Goal: Information Seeking & Learning: Learn about a topic

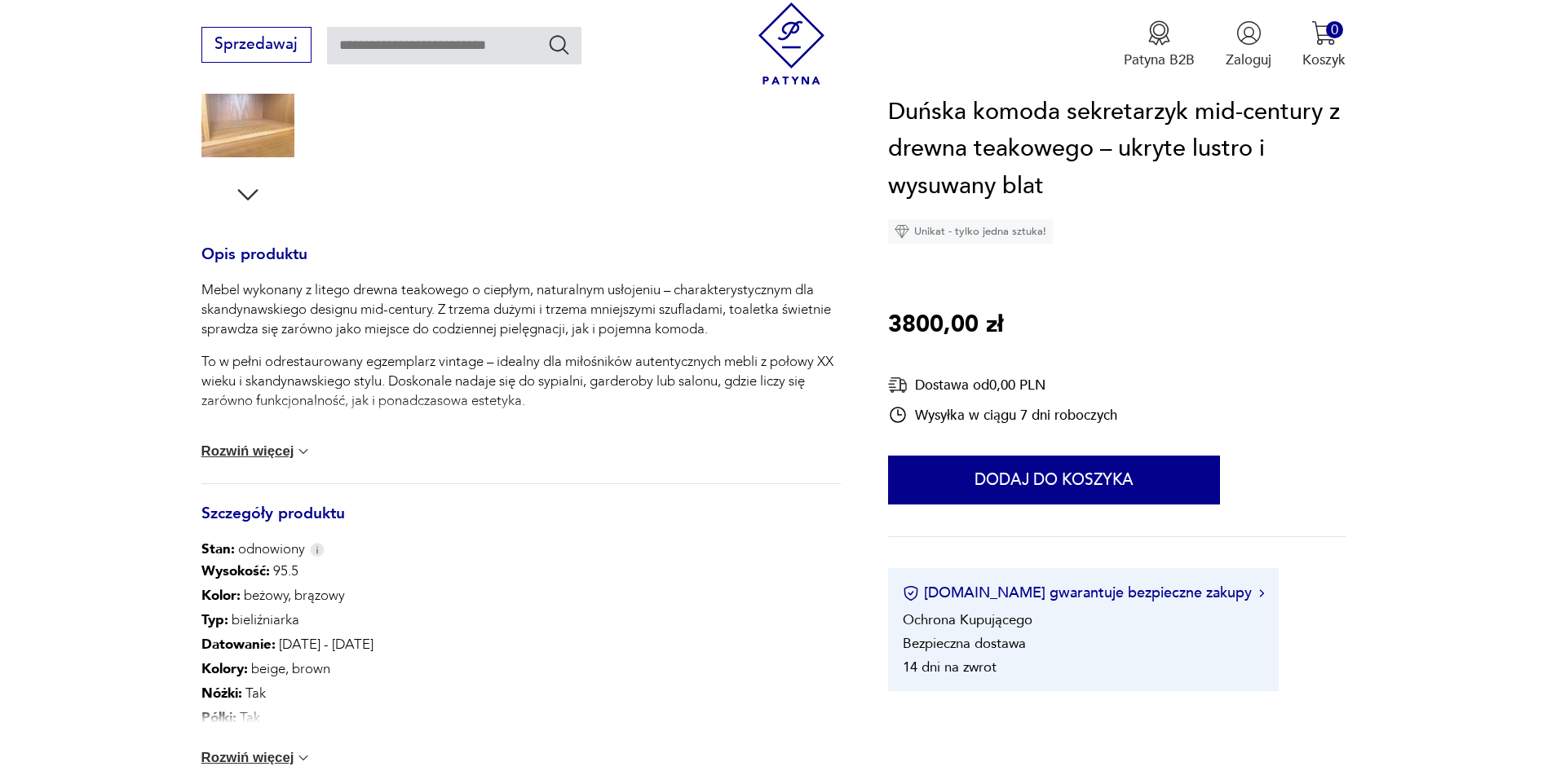
scroll to position [733, 0]
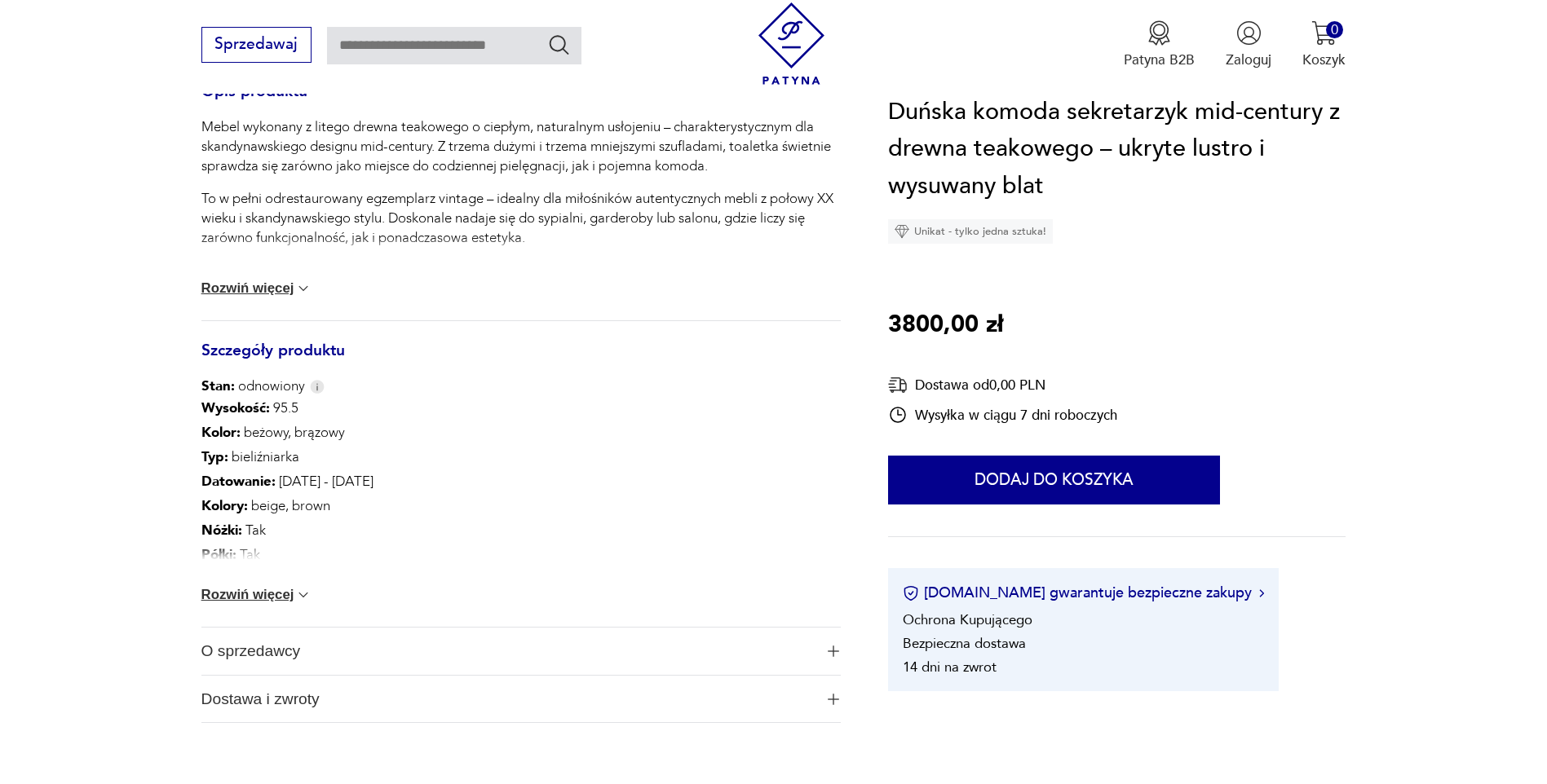
click at [243, 597] on button "Rozwiń więcej" at bounding box center [257, 595] width 111 height 16
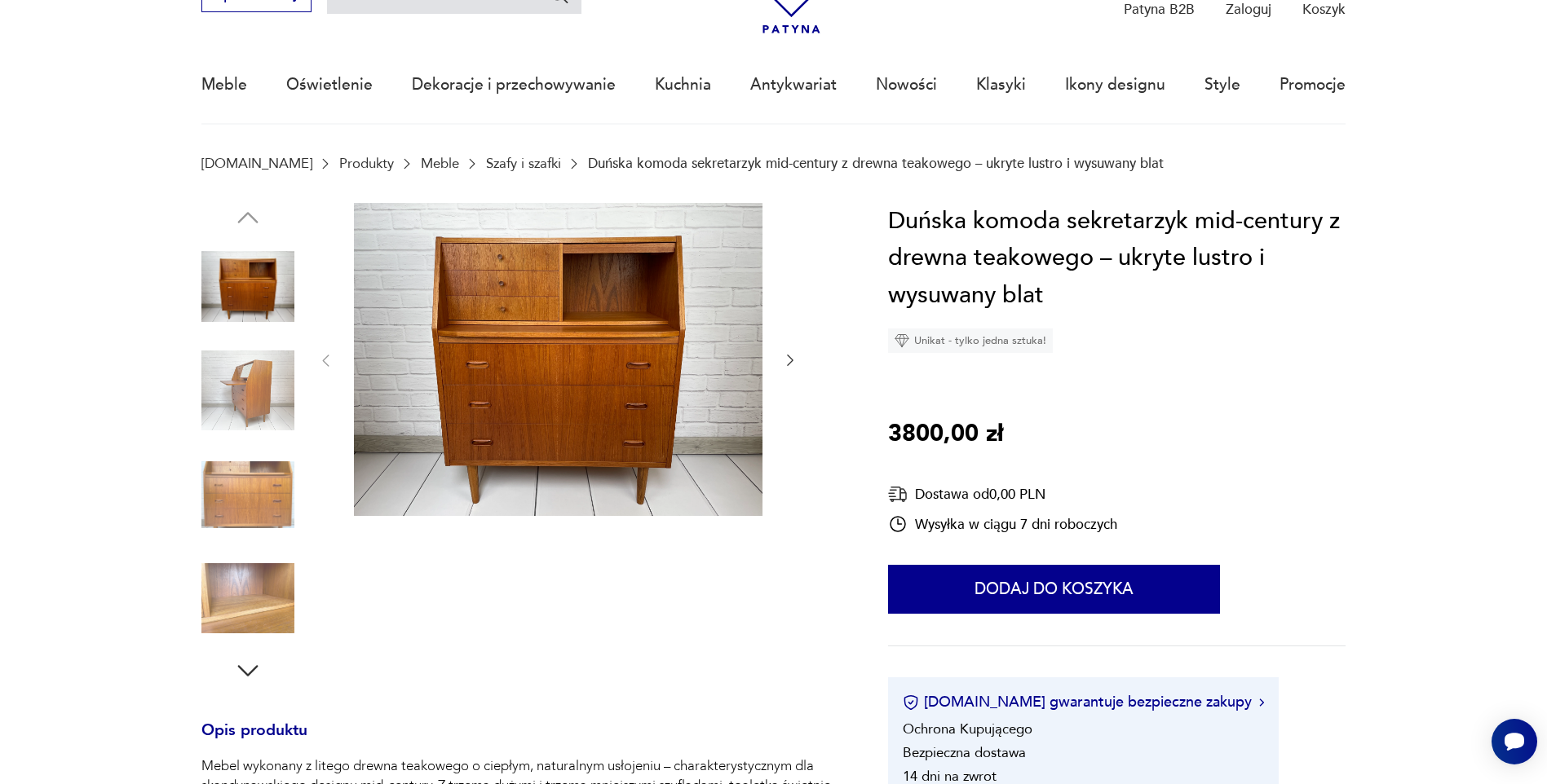
scroll to position [0, 0]
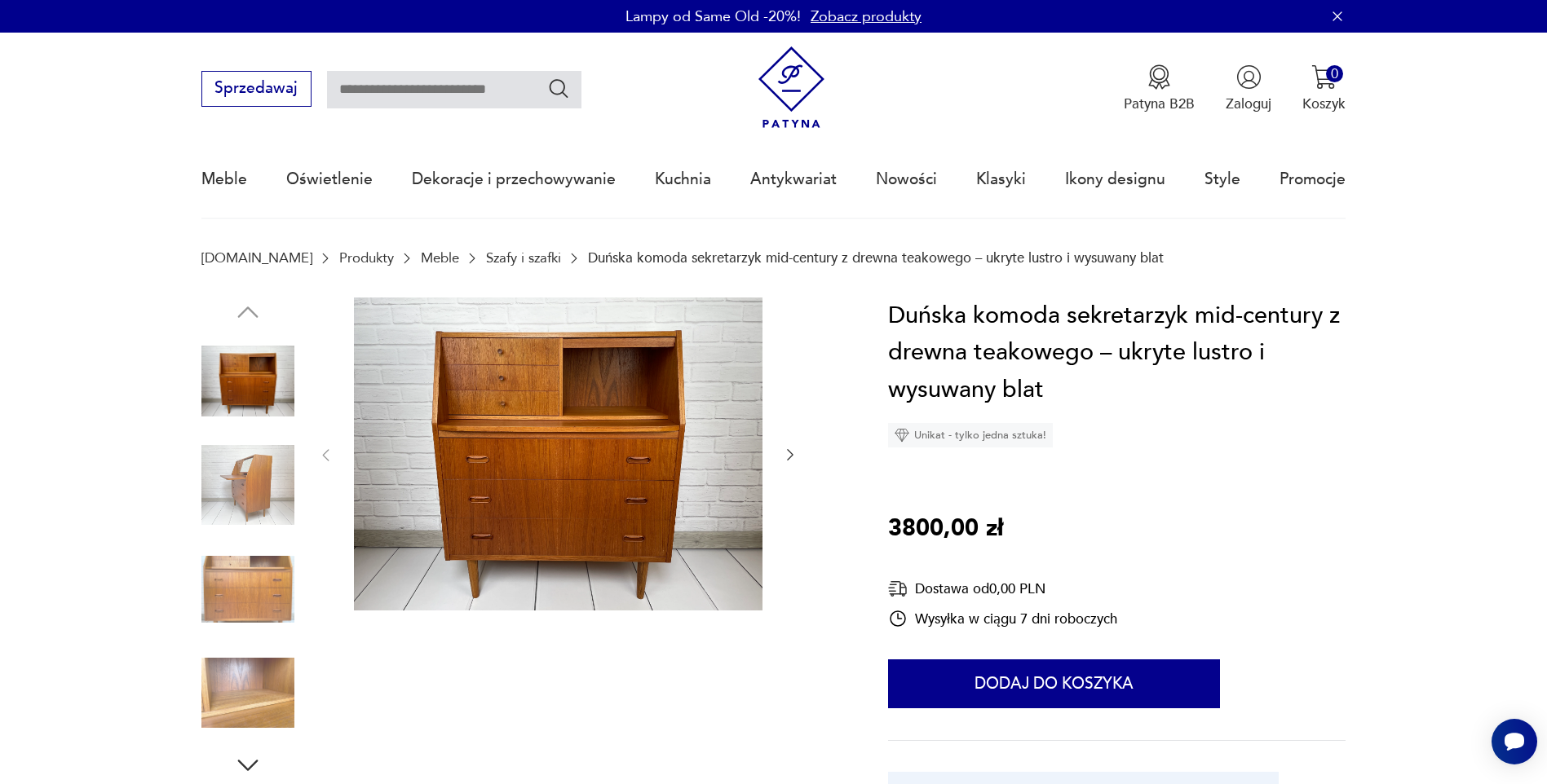
click at [254, 372] on img at bounding box center [248, 381] width 93 height 93
click at [280, 475] on img at bounding box center [248, 485] width 93 height 93
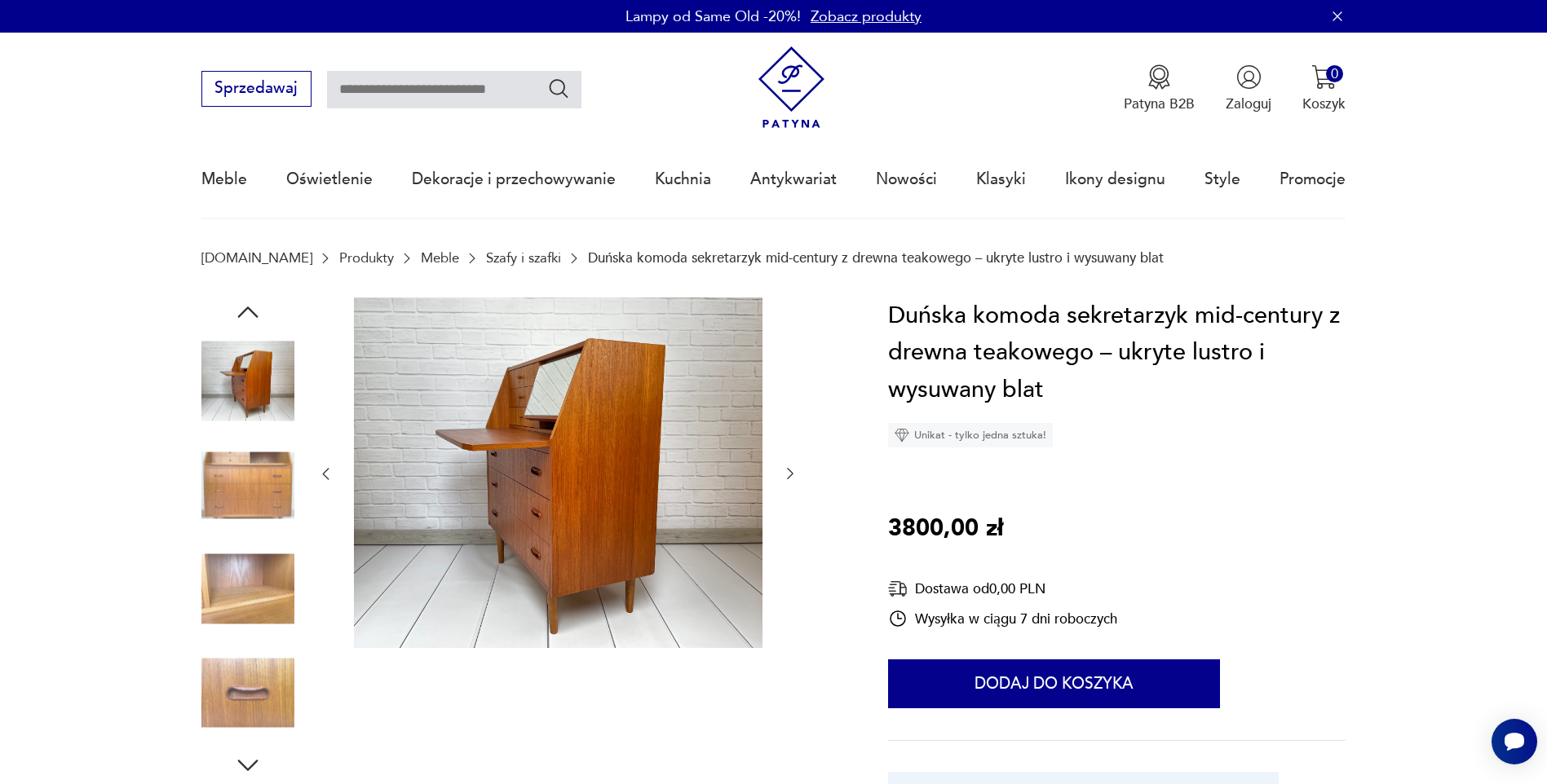
click at [259, 363] on img at bounding box center [248, 381] width 93 height 93
click at [254, 598] on img at bounding box center [248, 589] width 93 height 93
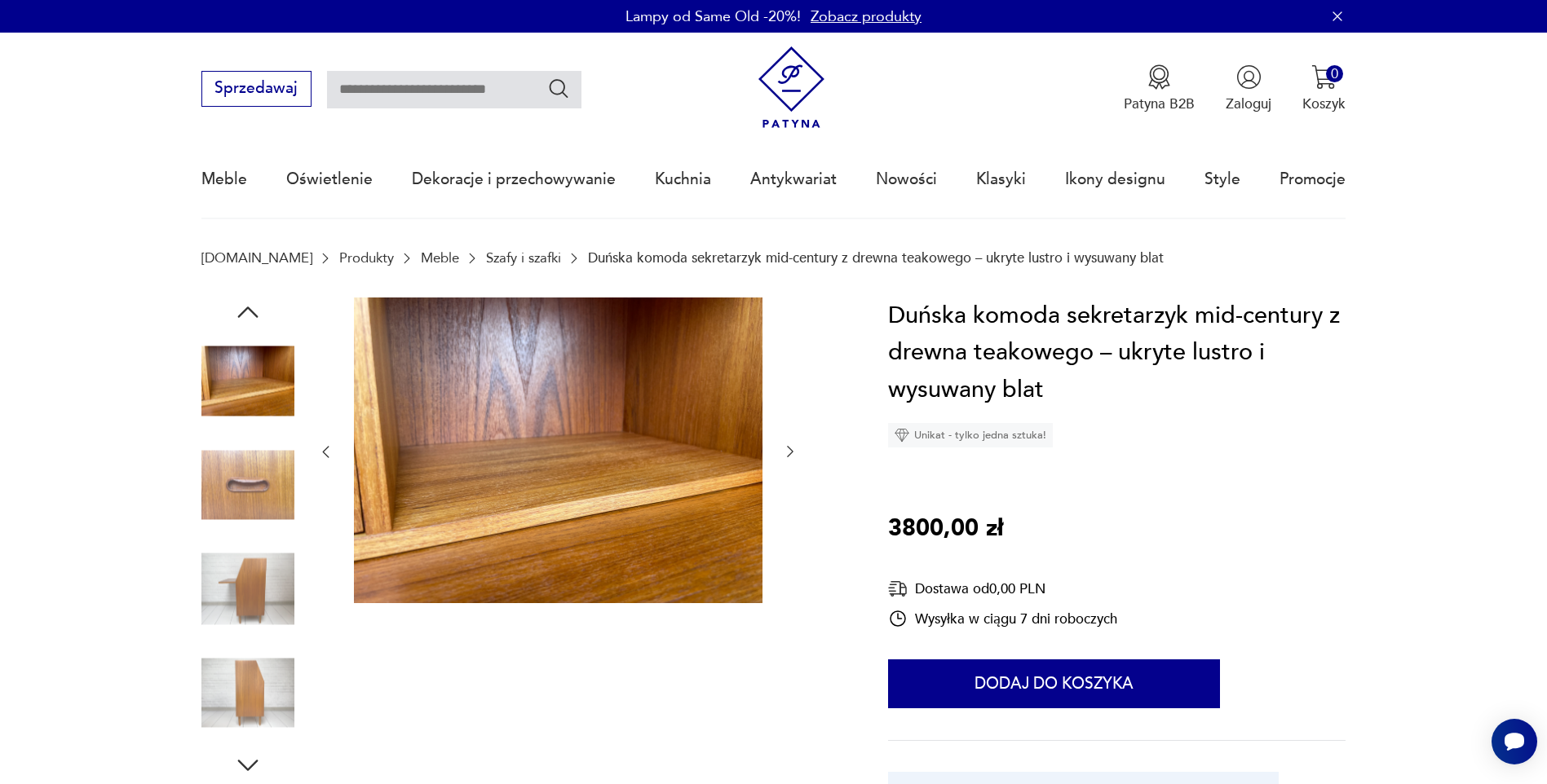
click at [250, 598] on img at bounding box center [248, 589] width 93 height 93
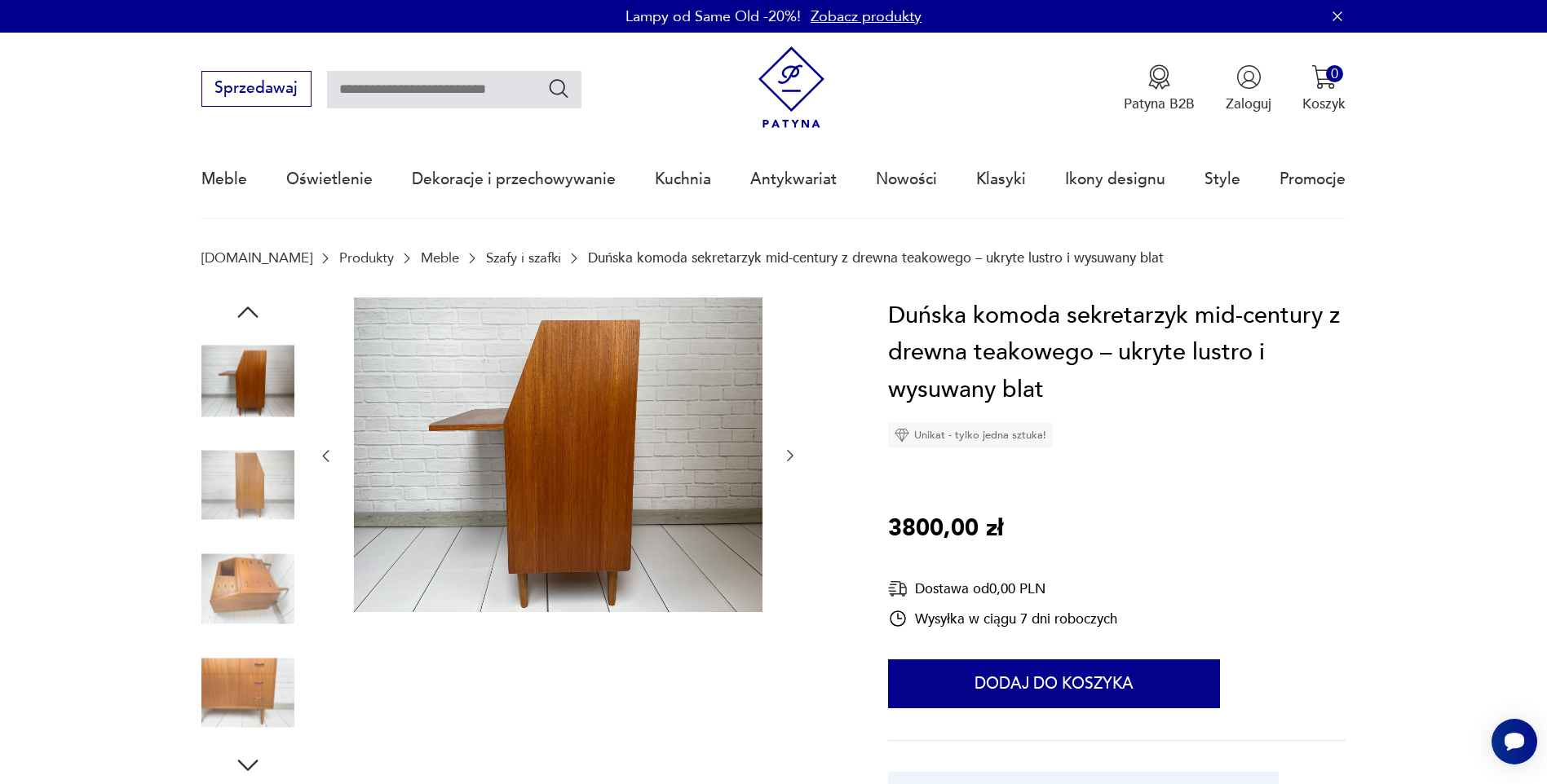
click at [264, 687] on img at bounding box center [248, 693] width 93 height 93
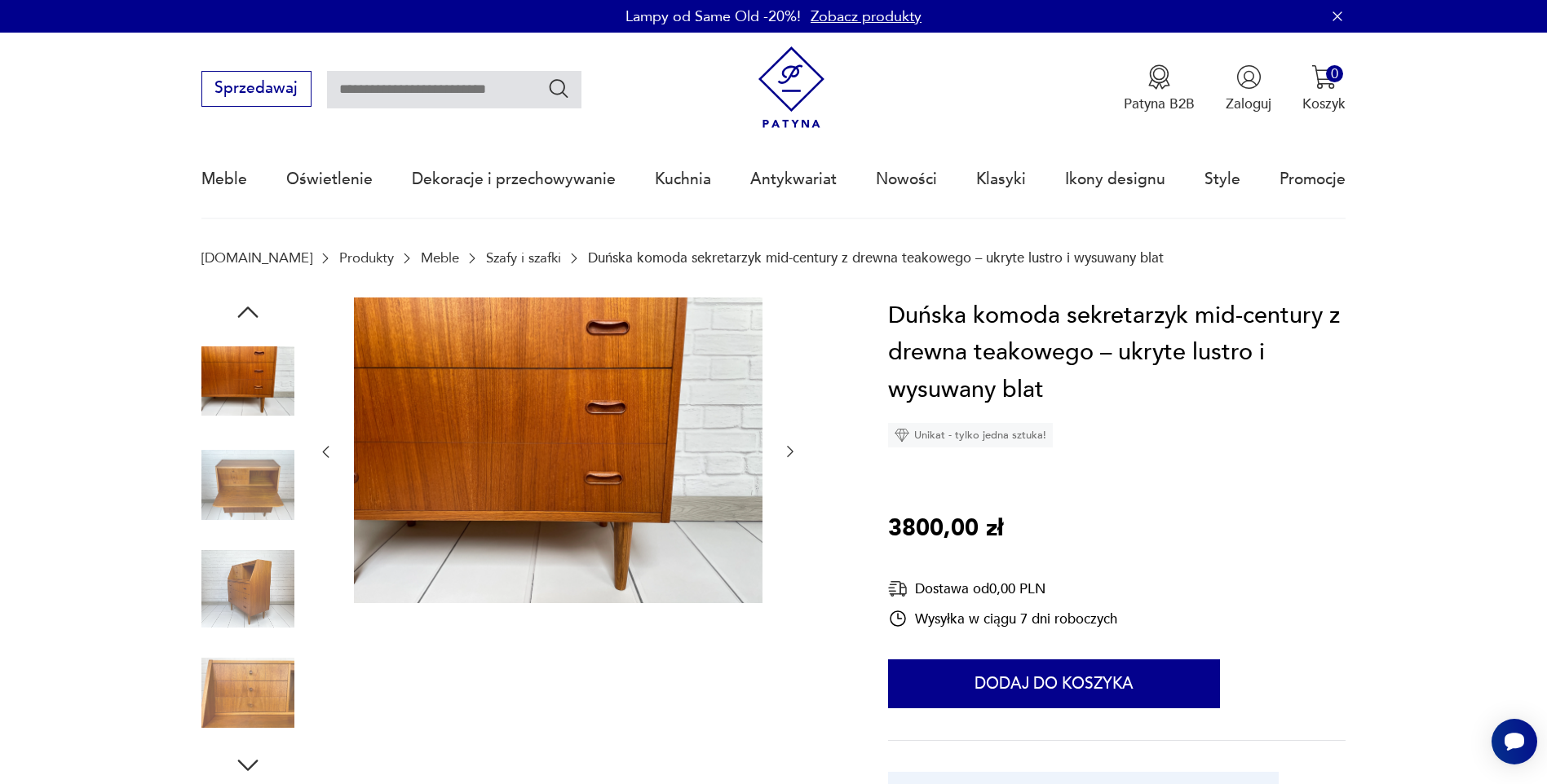
click at [282, 464] on img at bounding box center [248, 485] width 93 height 93
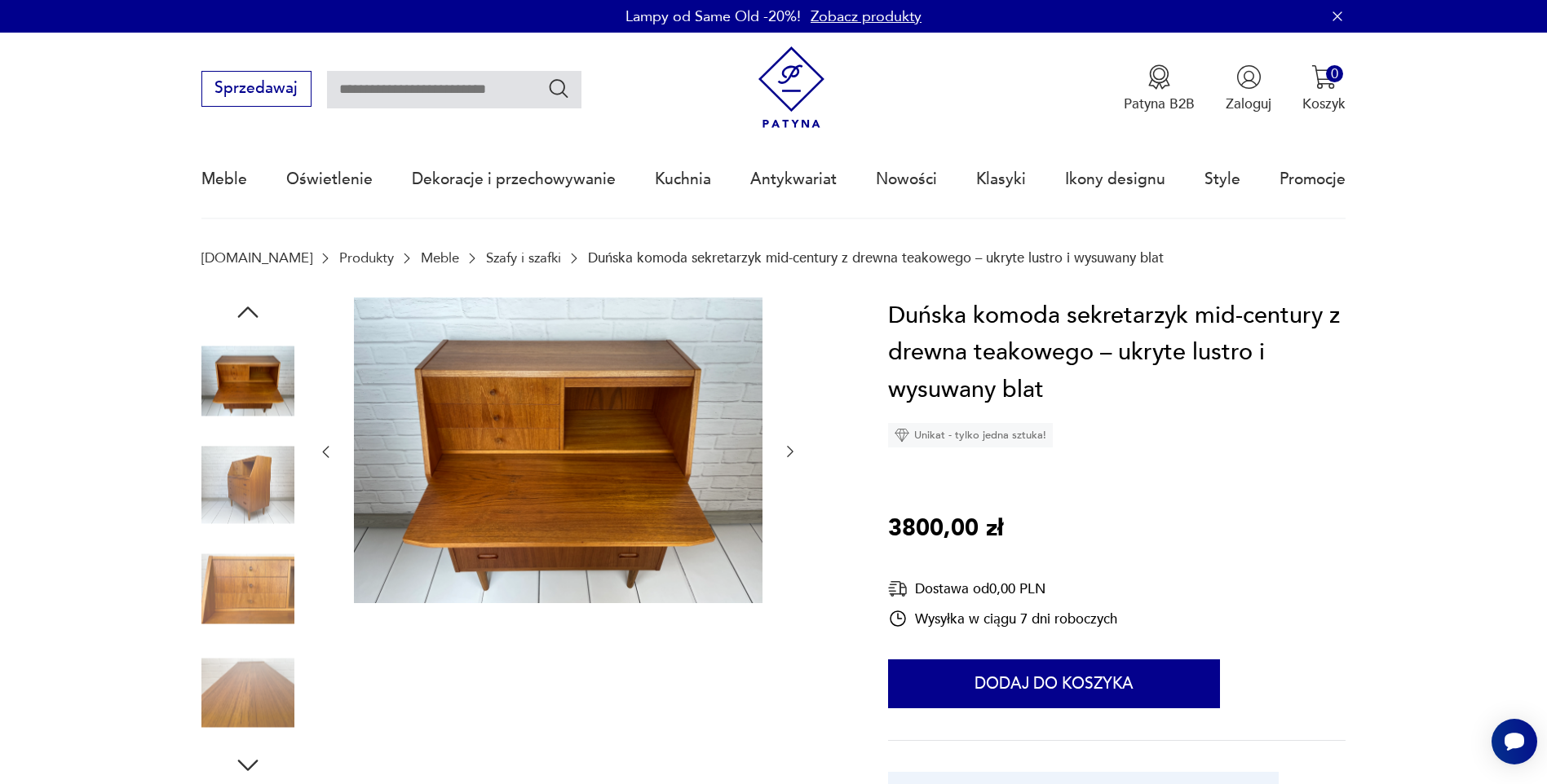
click at [255, 376] on img at bounding box center [248, 381] width 93 height 93
click at [245, 311] on icon "button" at bounding box center [247, 312] width 20 height 12
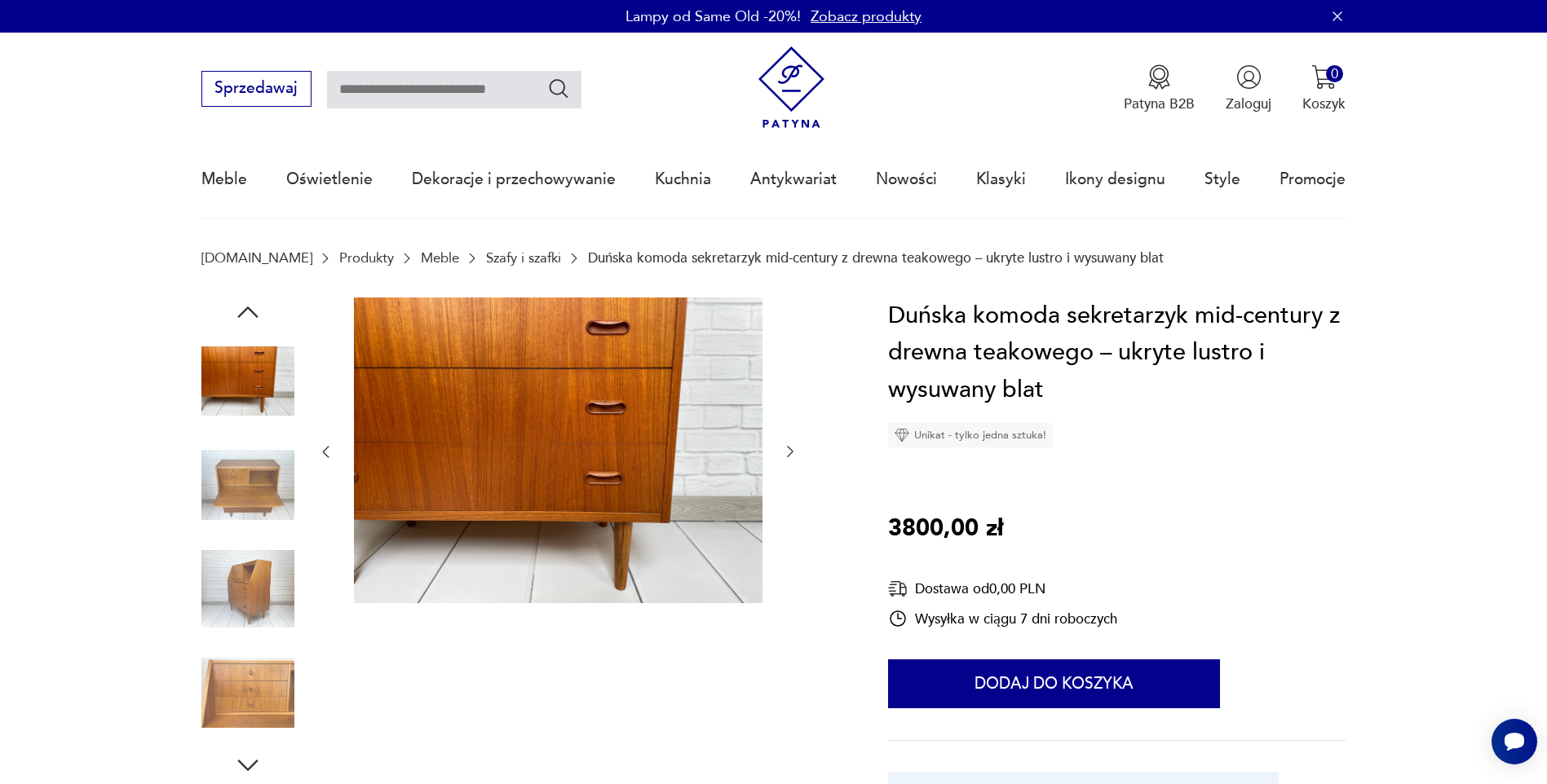
click at [245, 311] on icon "button" at bounding box center [247, 312] width 20 height 12
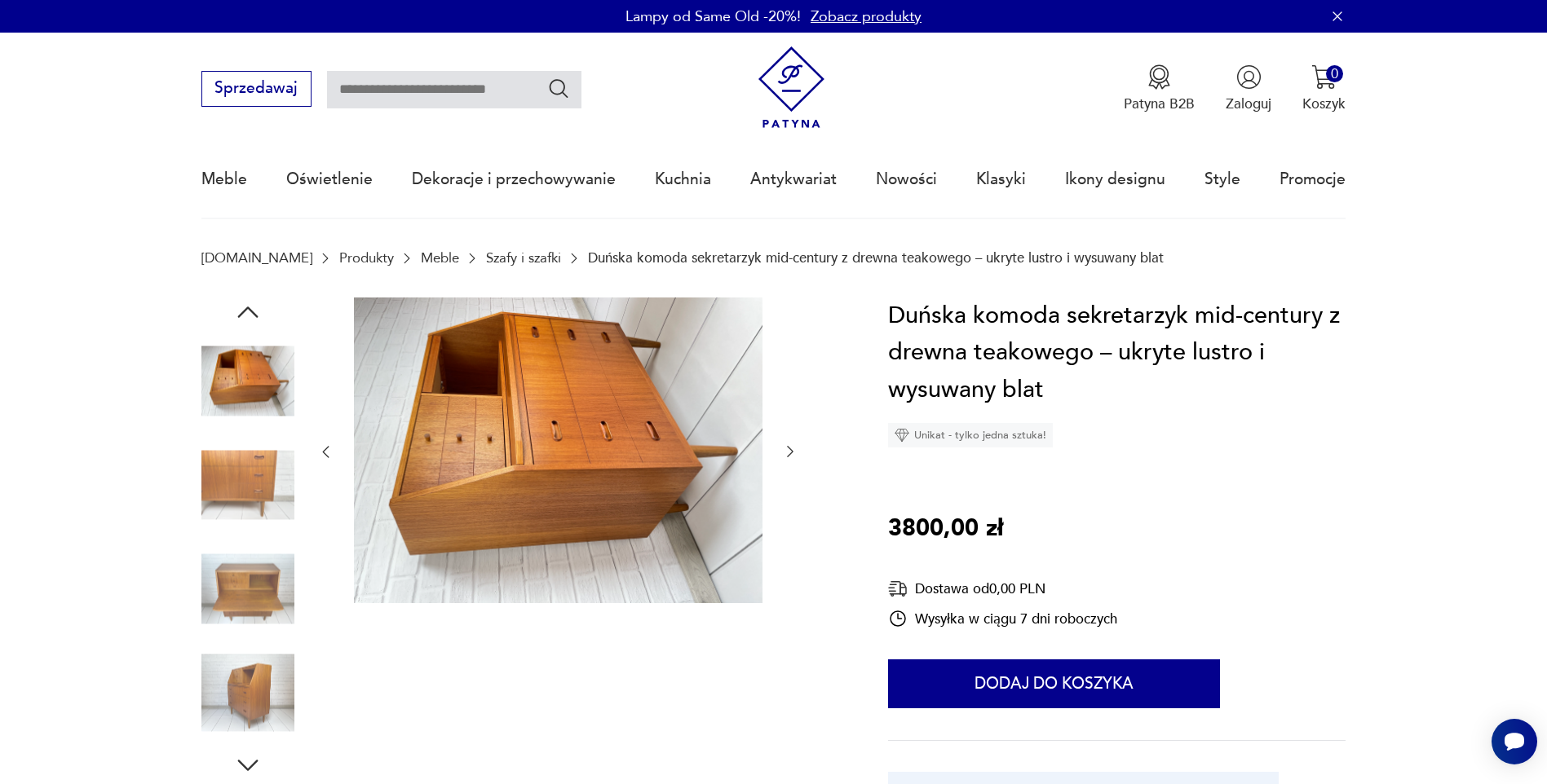
click at [245, 311] on icon "button" at bounding box center [247, 312] width 20 height 12
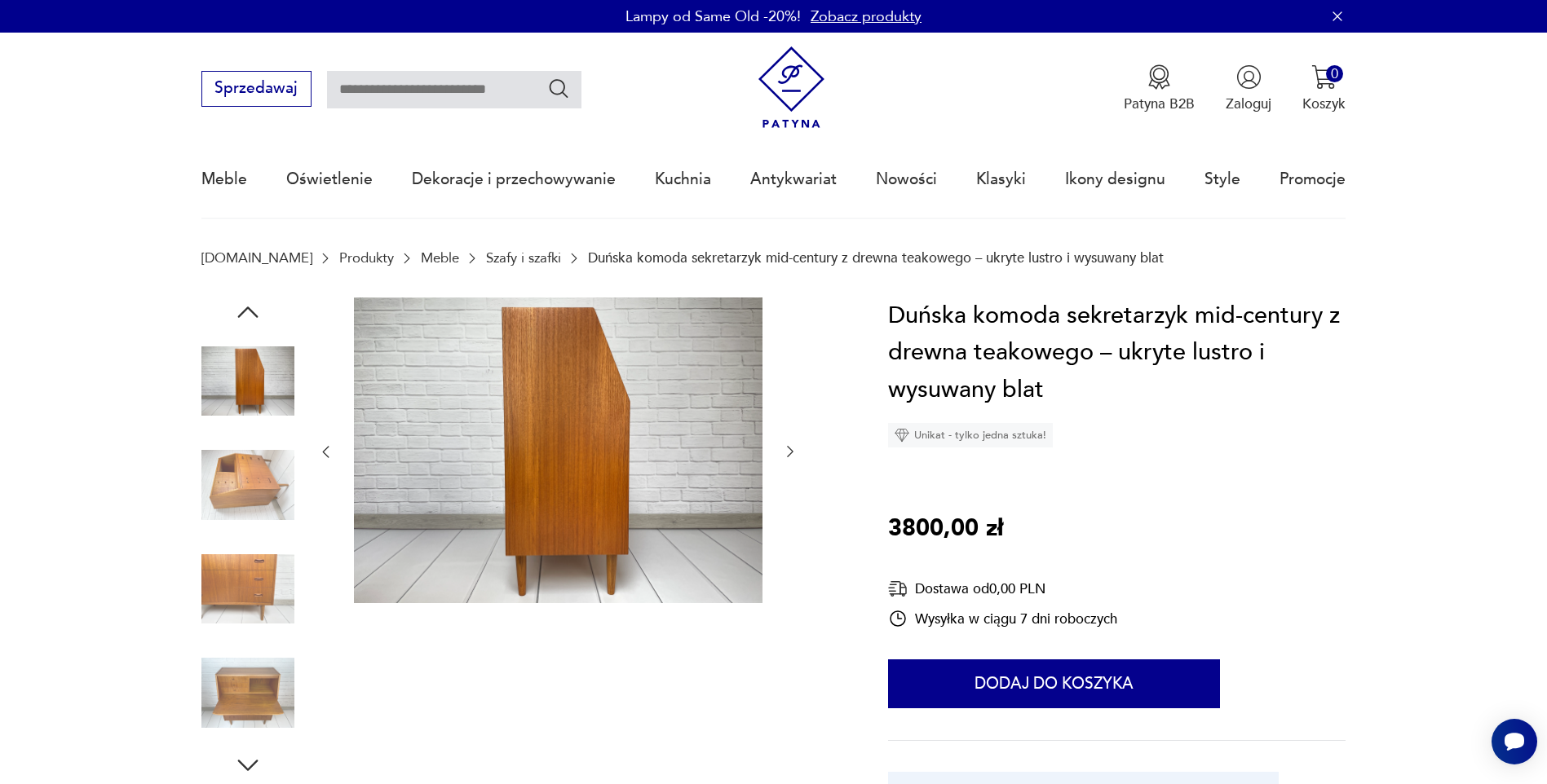
click at [245, 311] on icon "button" at bounding box center [247, 312] width 20 height 12
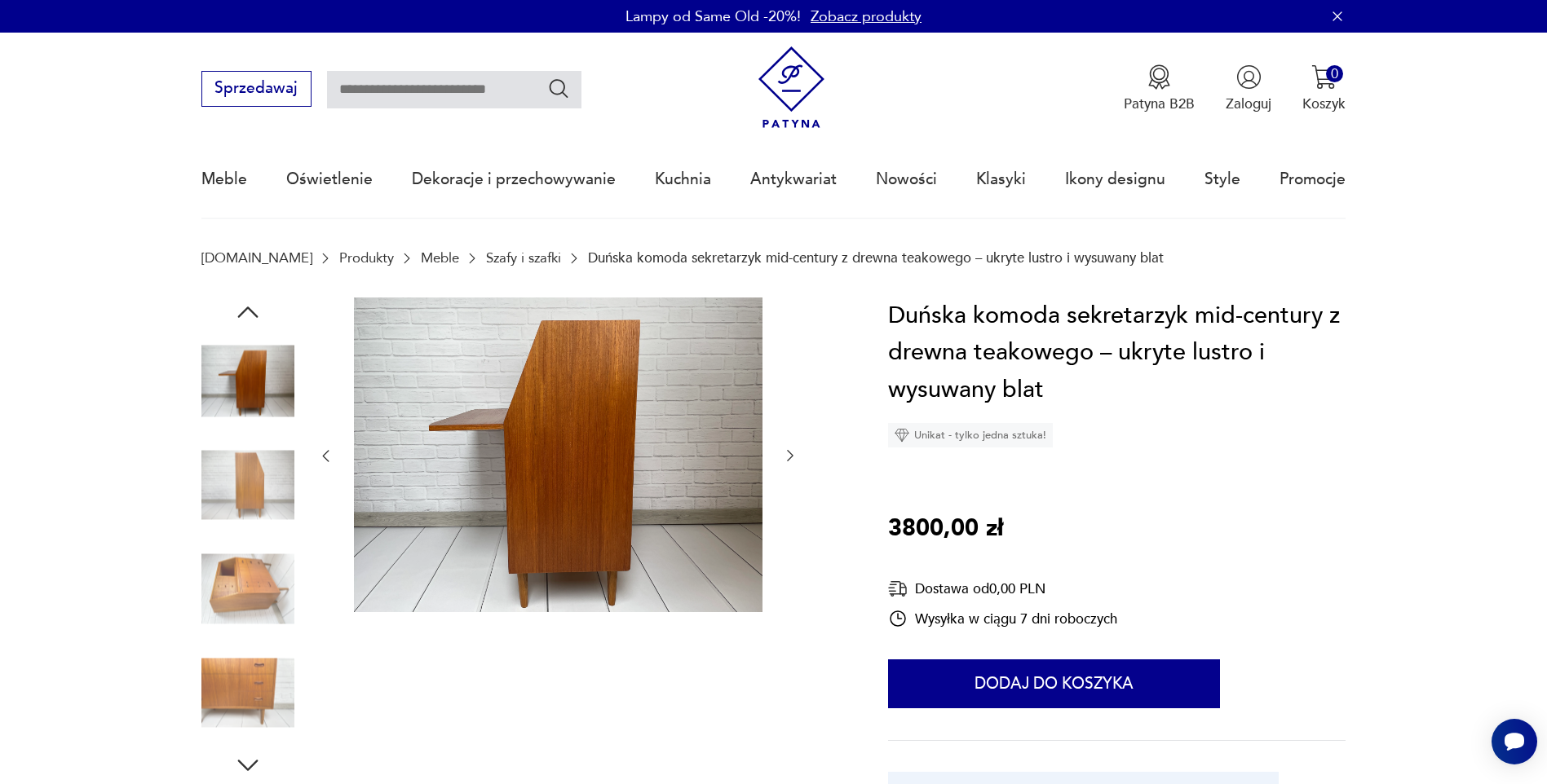
click at [266, 477] on img at bounding box center [248, 485] width 93 height 93
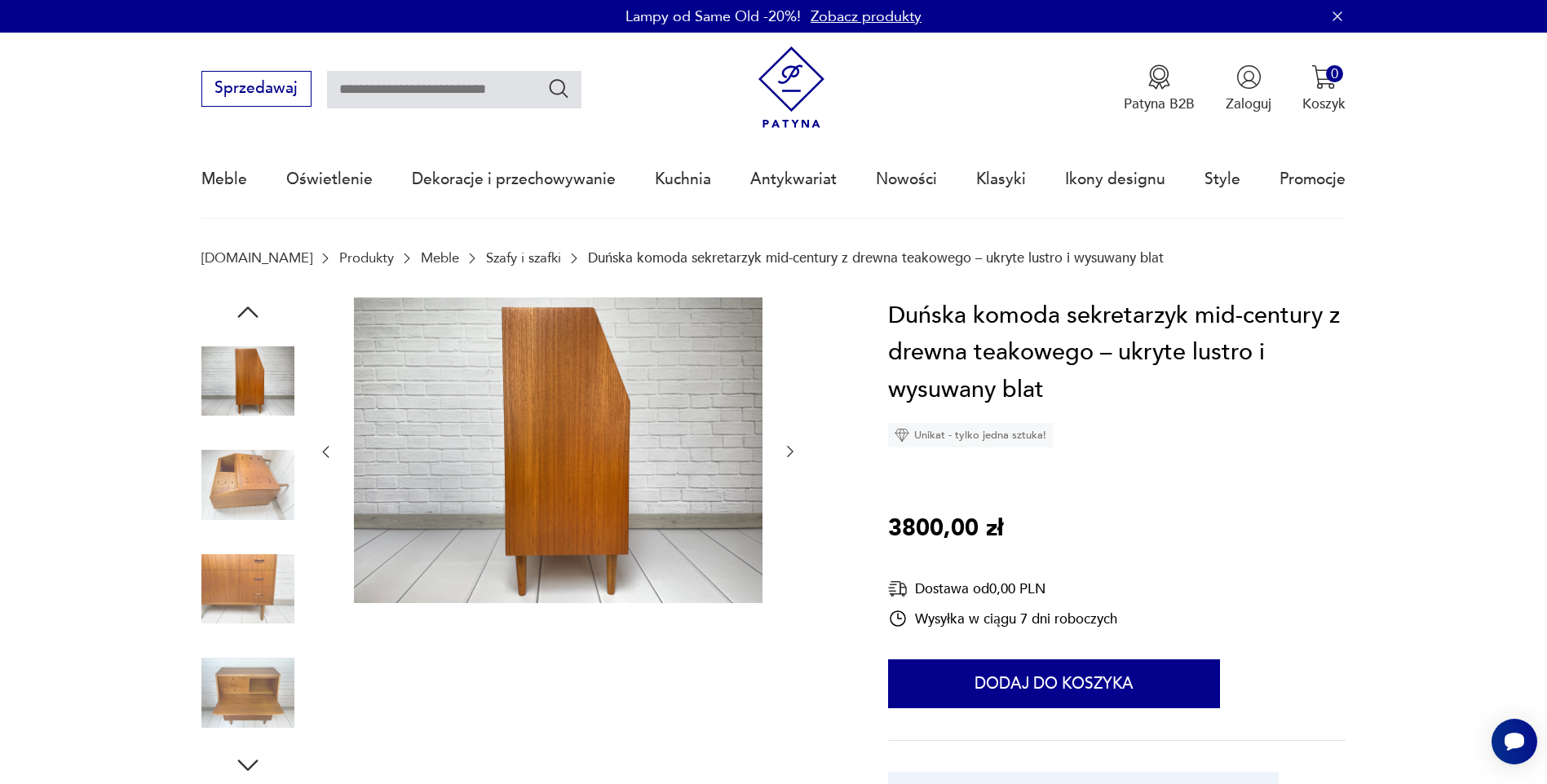
click at [247, 299] on icon "button" at bounding box center [248, 312] width 29 height 29
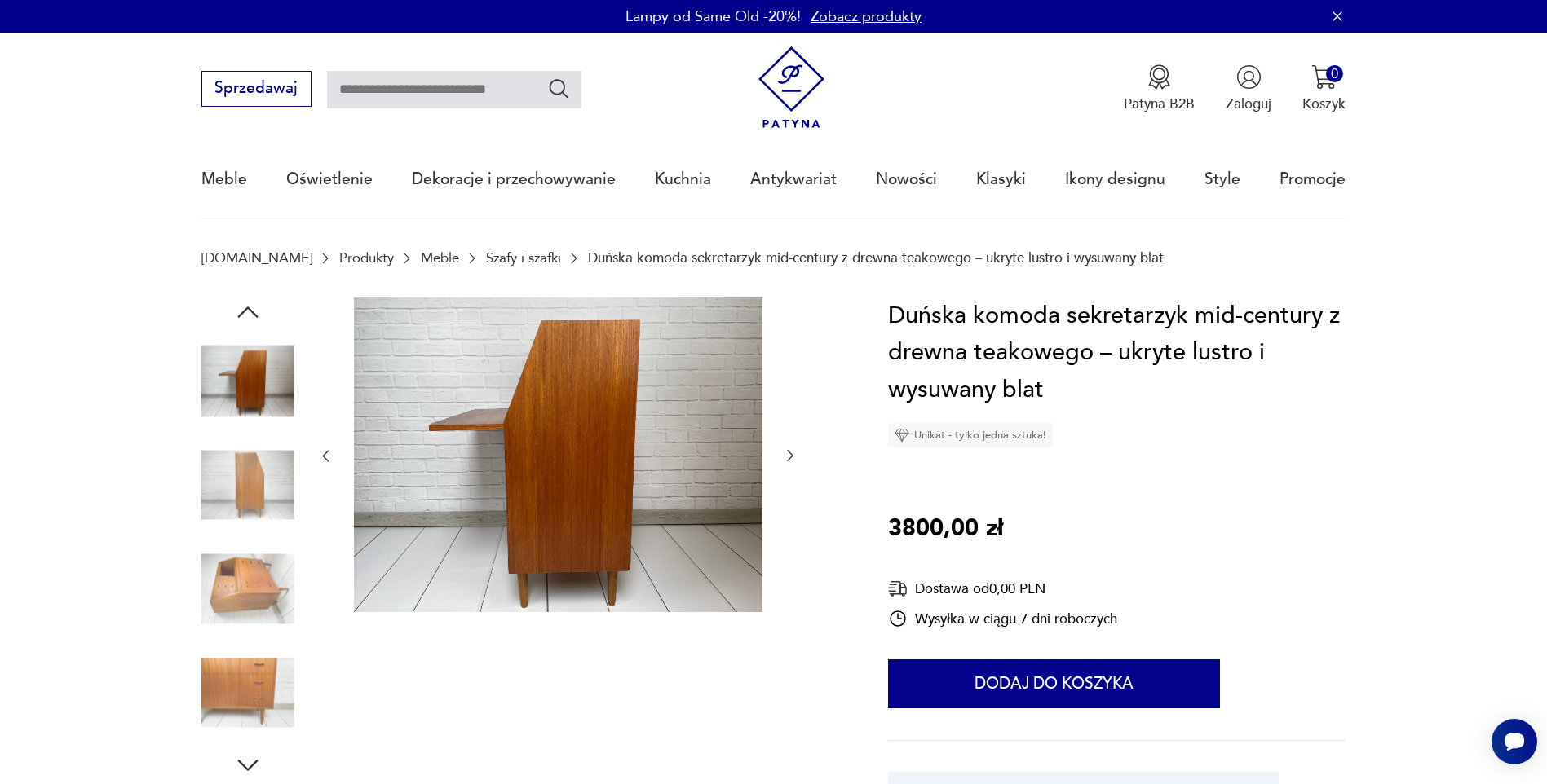
click at [247, 299] on icon "button" at bounding box center [248, 312] width 29 height 29
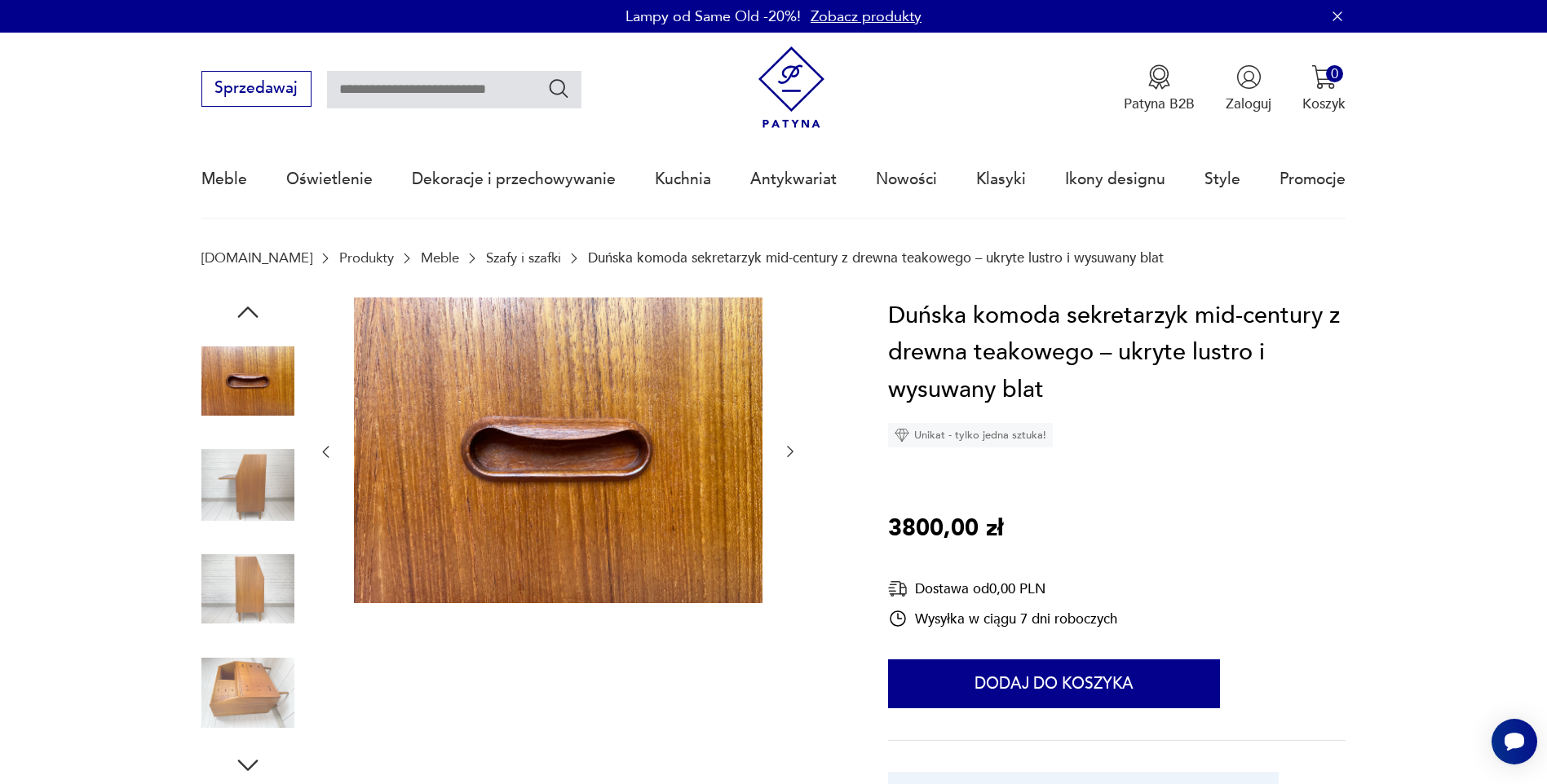
click at [247, 299] on icon "button" at bounding box center [248, 312] width 29 height 29
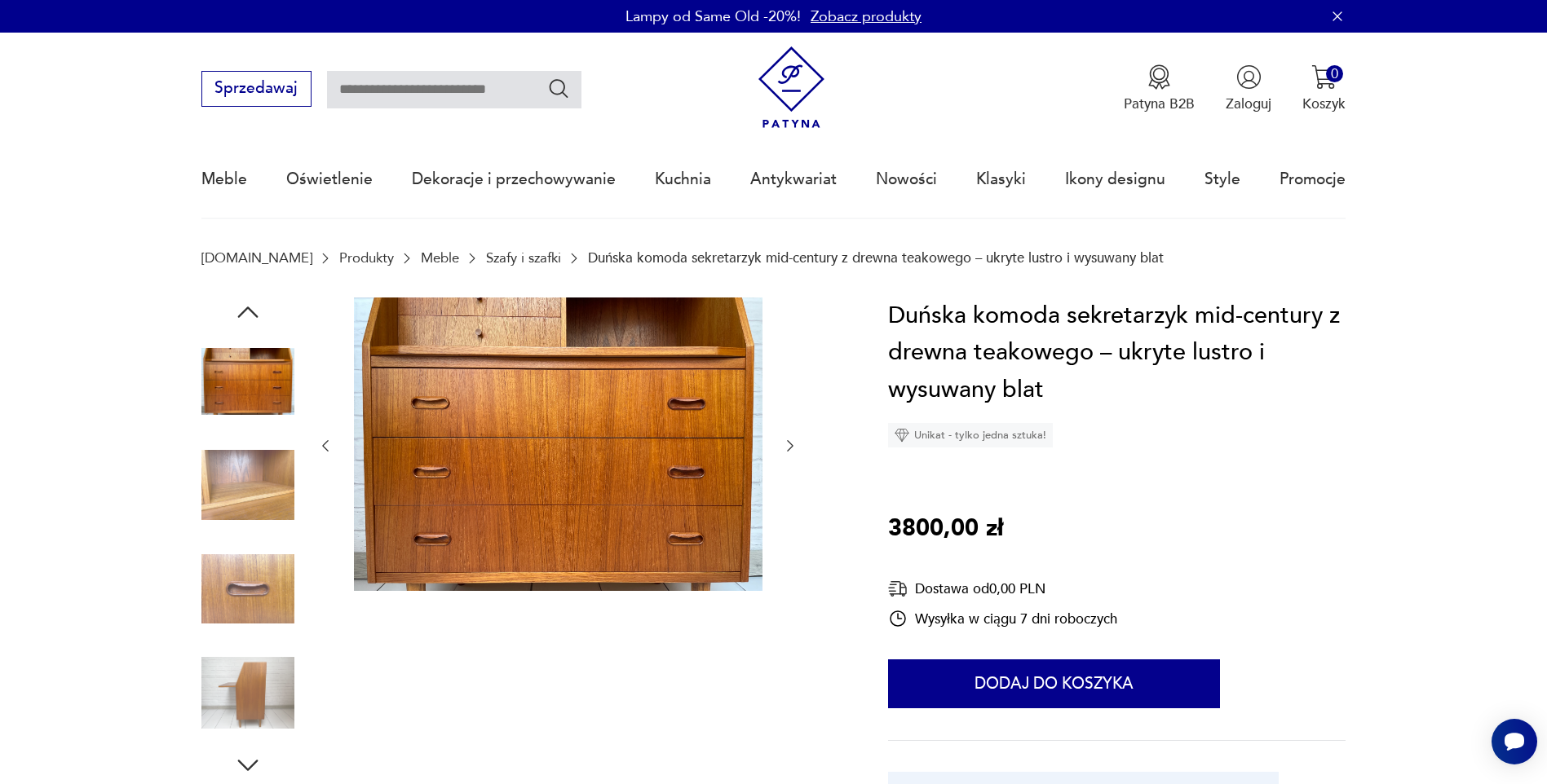
click at [247, 299] on icon "button" at bounding box center [248, 312] width 29 height 29
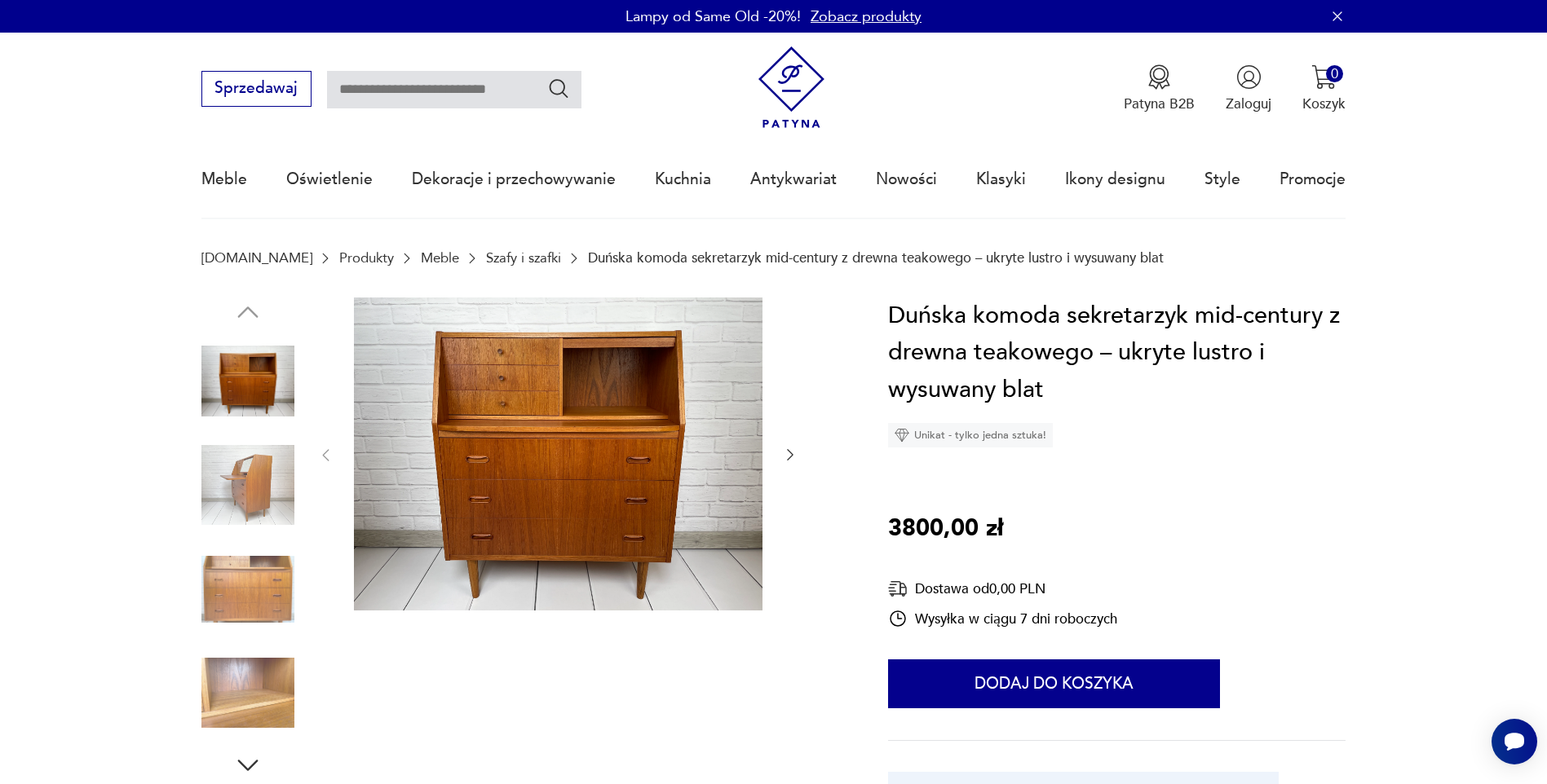
click at [246, 461] on img at bounding box center [248, 485] width 93 height 93
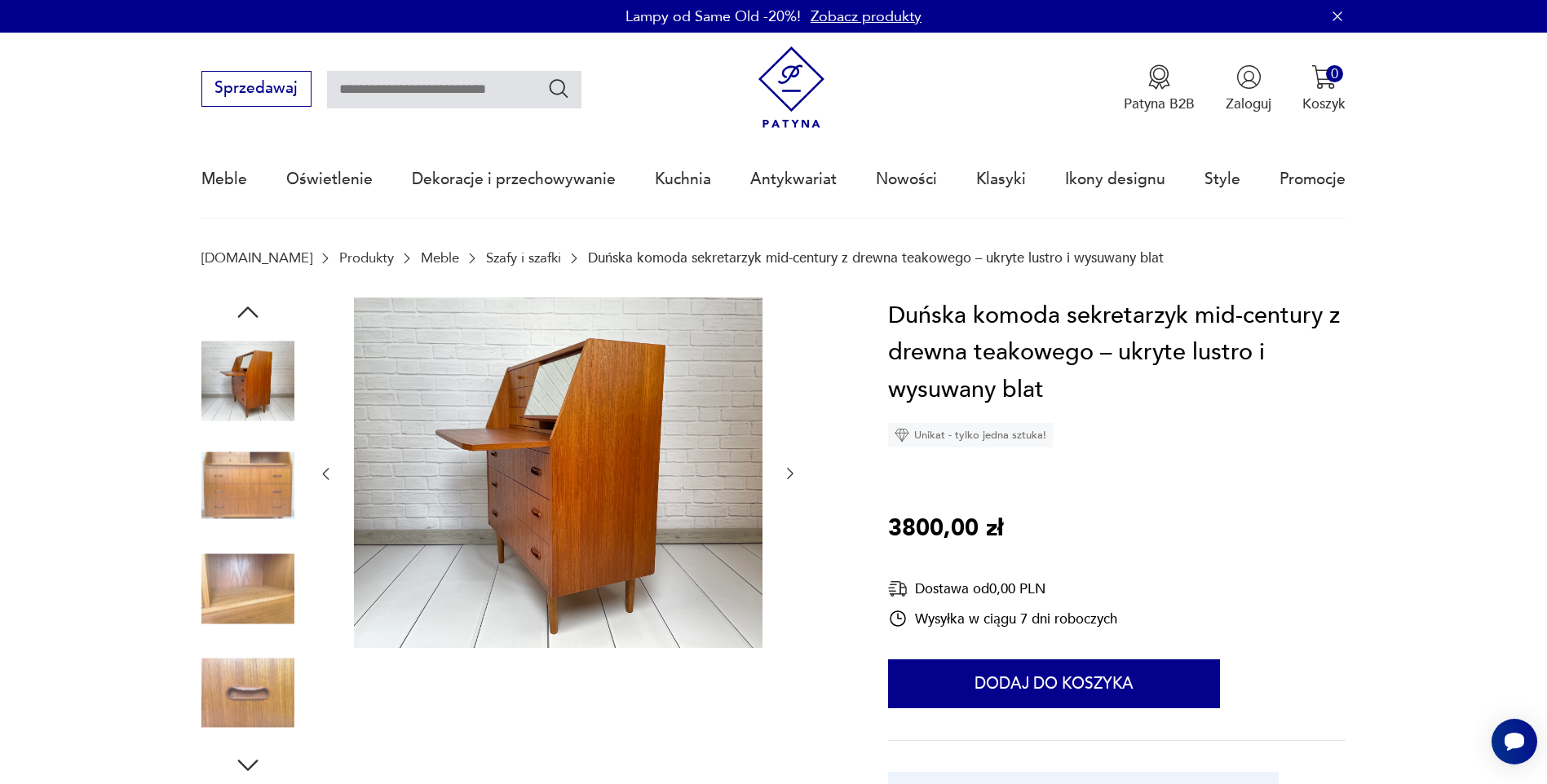
click at [249, 311] on icon "button" at bounding box center [248, 312] width 29 height 29
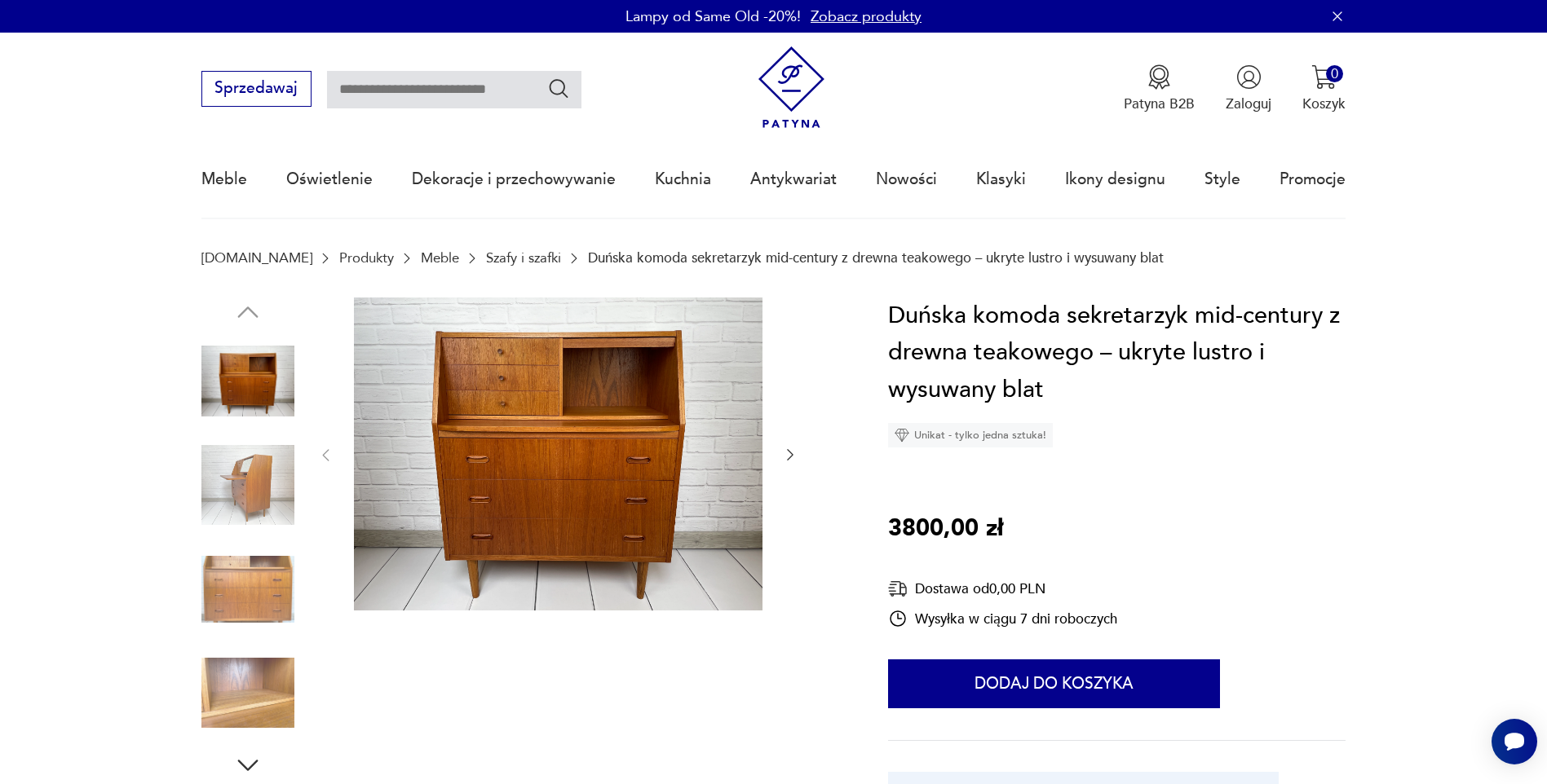
click at [254, 360] on img at bounding box center [248, 381] width 93 height 93
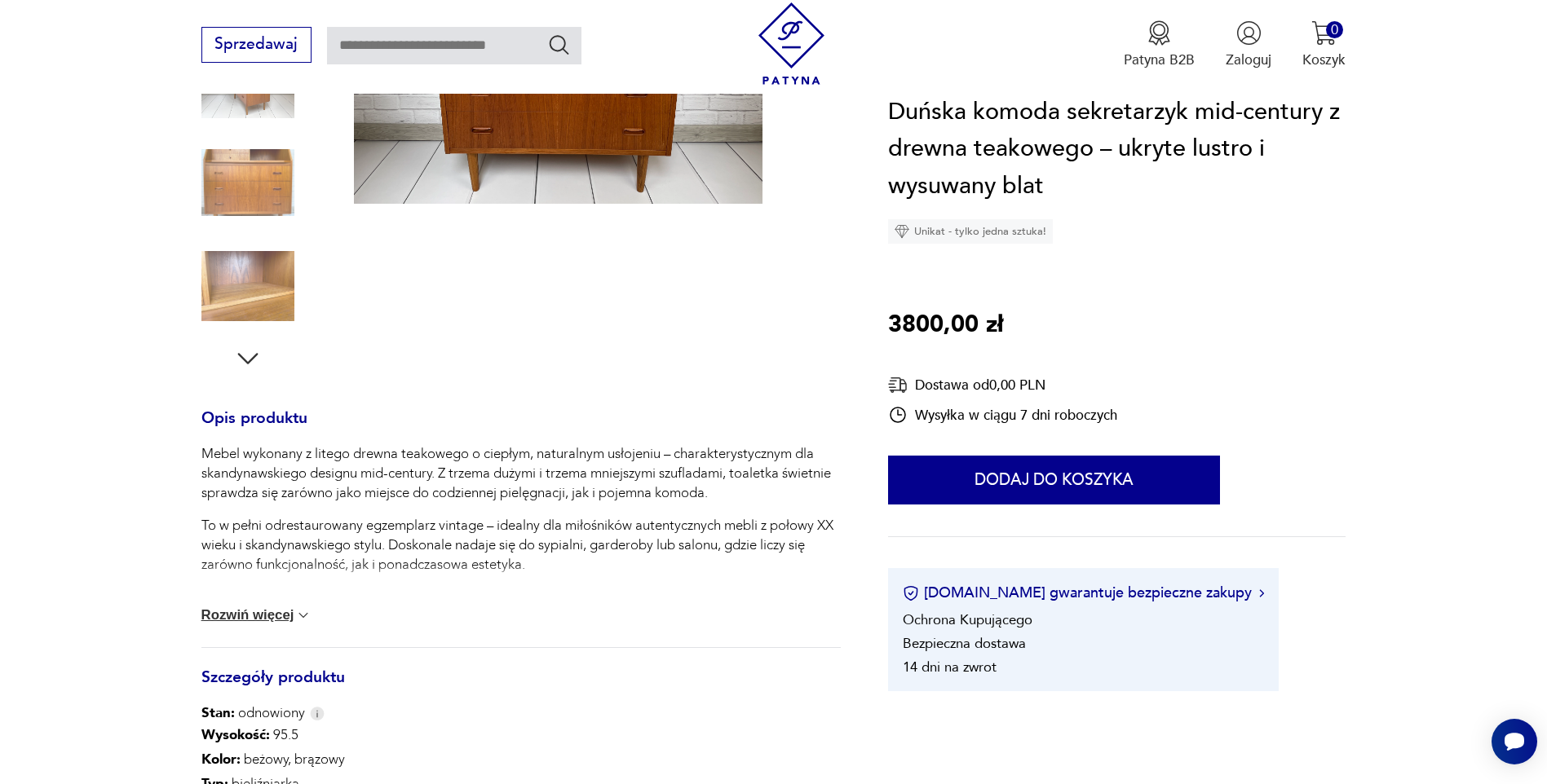
scroll to position [408, 0]
click at [287, 613] on button "Rozwiń więcej" at bounding box center [257, 614] width 111 height 16
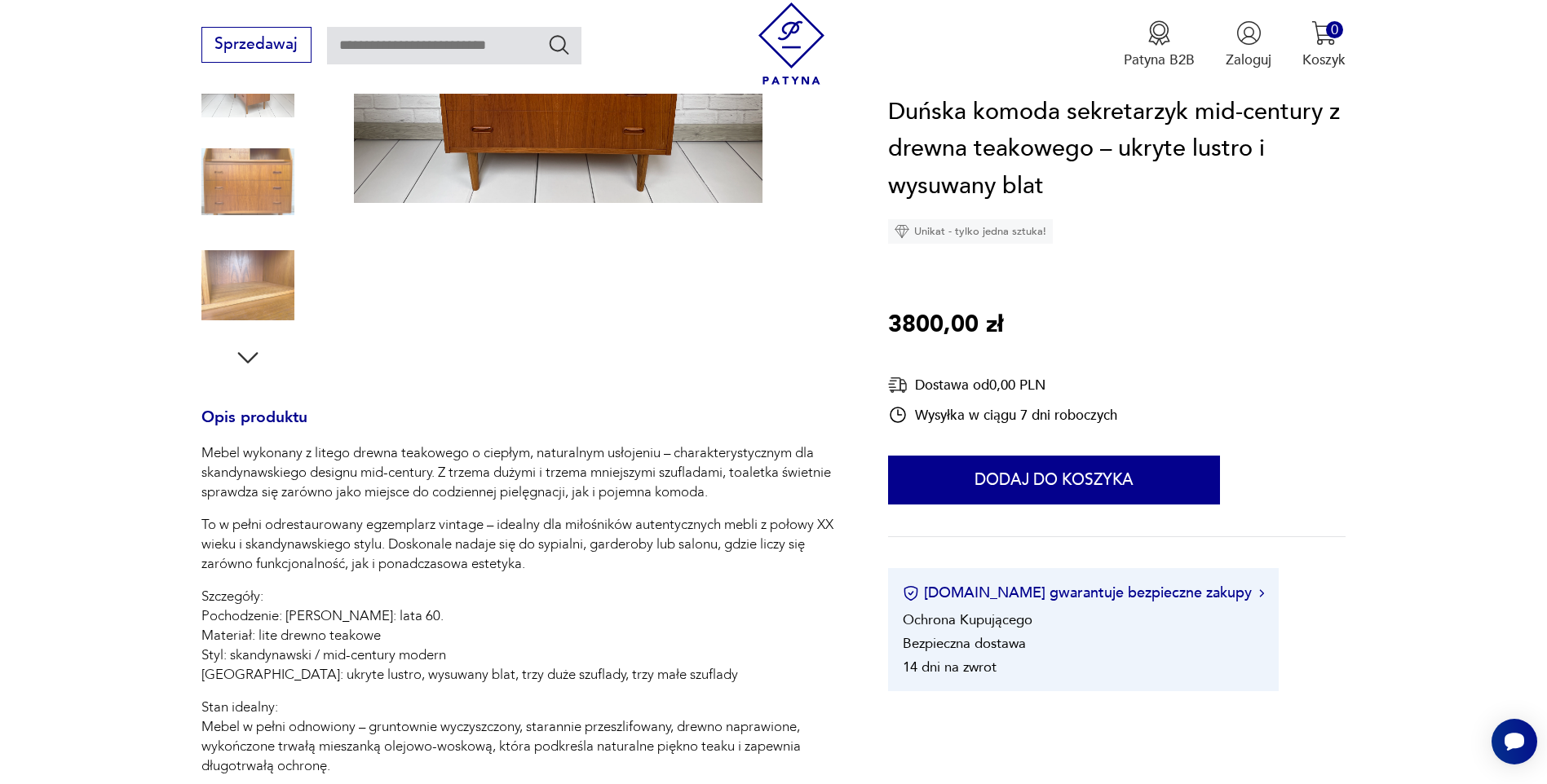
scroll to position [0, 0]
